Goal: Information Seeking & Learning: Learn about a topic

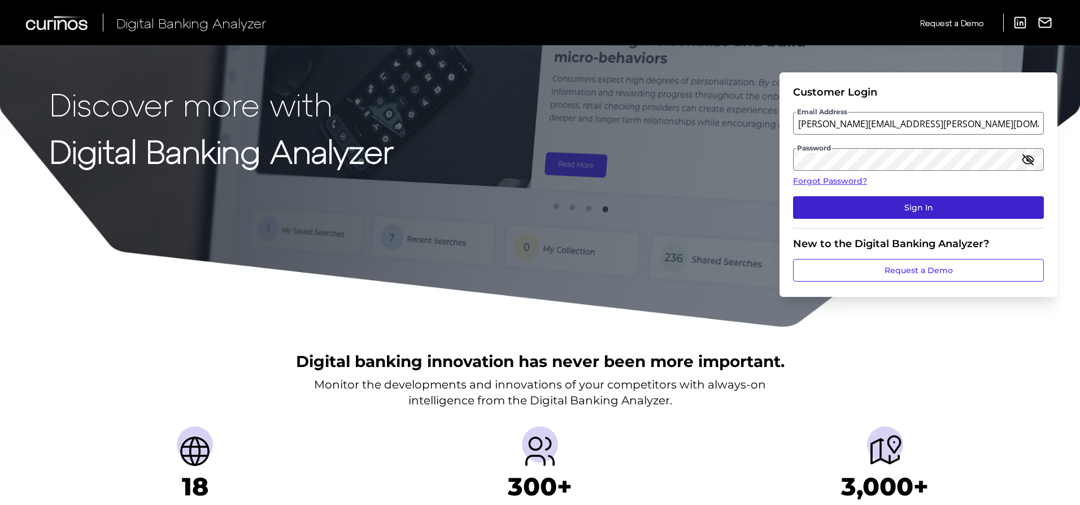
click at [910, 209] on button "Sign In" at bounding box center [918, 207] width 251 height 23
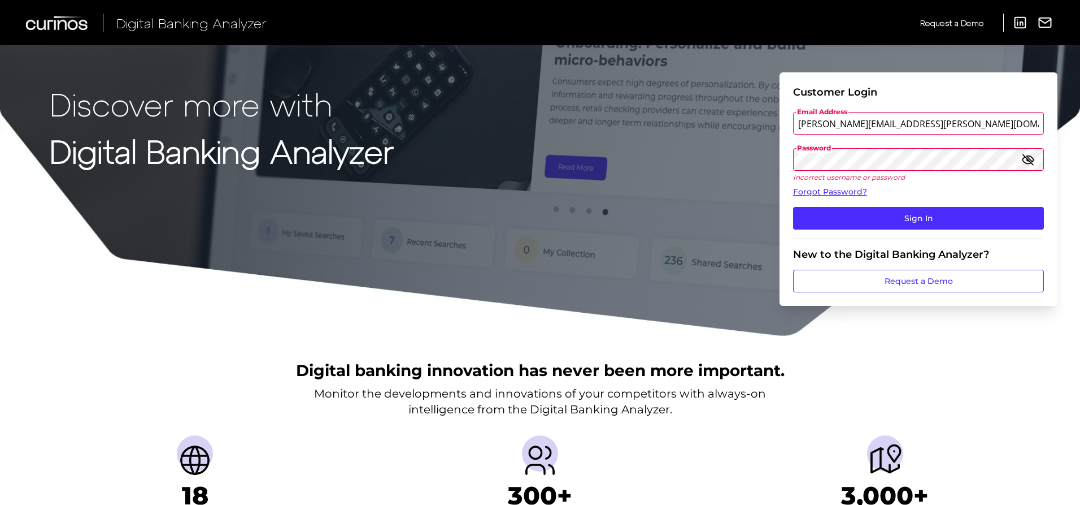
click at [952, 118] on input "[PERSON_NAME][EMAIL_ADDRESS][PERSON_NAME][DOMAIN_NAME]" at bounding box center [918, 123] width 251 height 23
type input "[PERSON_NAME][EMAIL_ADDRESS][PERSON_NAME][DOMAIN_NAME]"
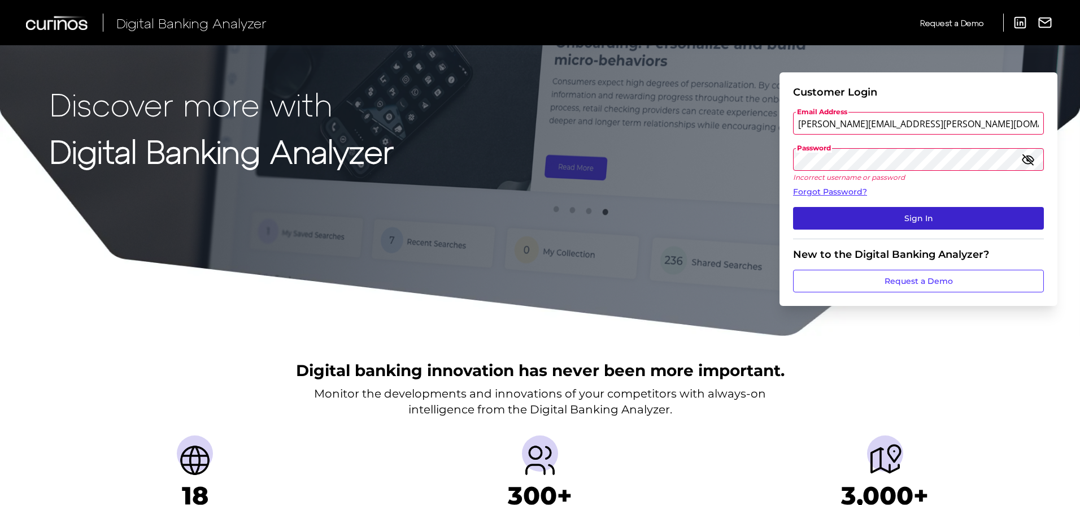
click at [971, 220] on button "Sign In" at bounding box center [918, 218] width 251 height 23
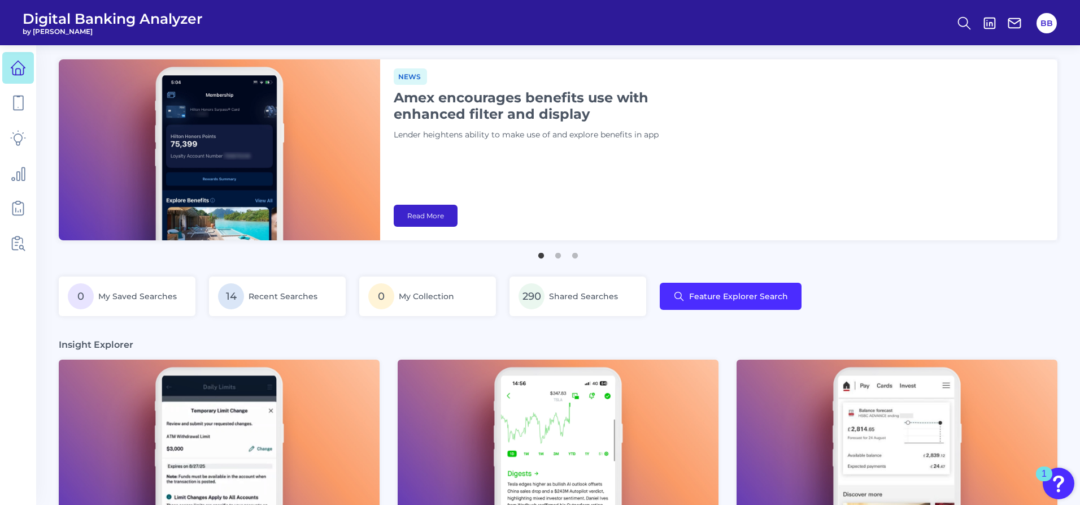
click at [444, 212] on link "Read More" at bounding box center [426, 216] width 64 height 22
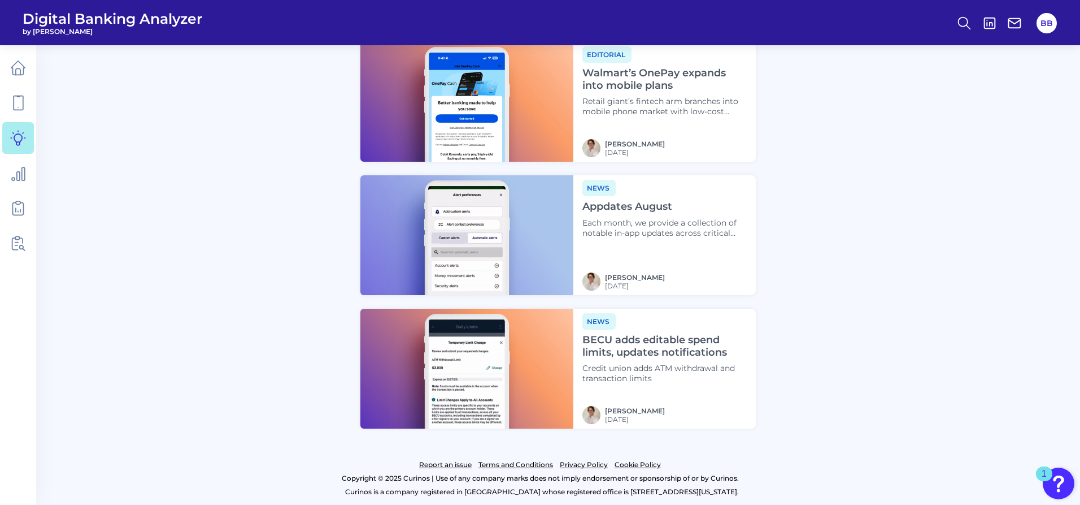
scroll to position [1214, 0]
